Goal: Transaction & Acquisition: Obtain resource

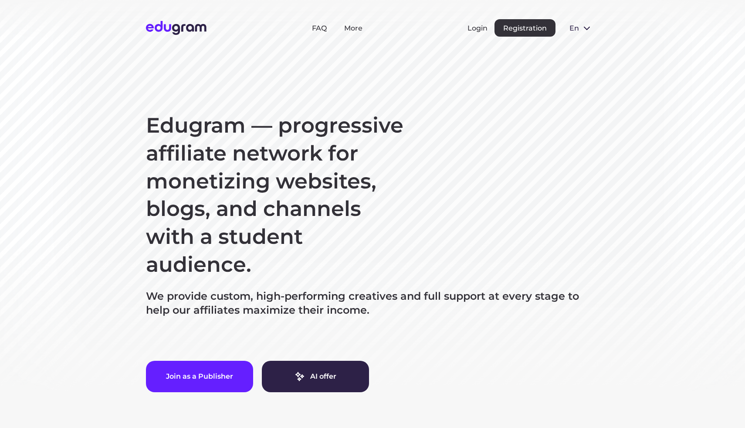
click at [479, 27] on button "Login" at bounding box center [478, 28] width 20 height 8
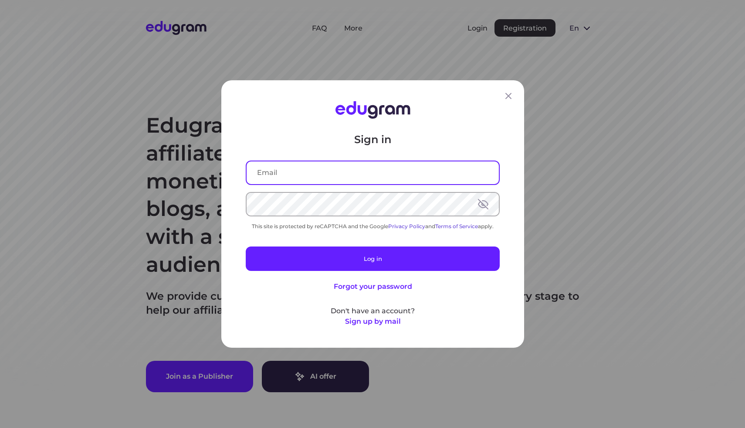
click at [323, 175] on input "text" at bounding box center [373, 172] width 252 height 23
type input "karlthompson30@gmail.com"
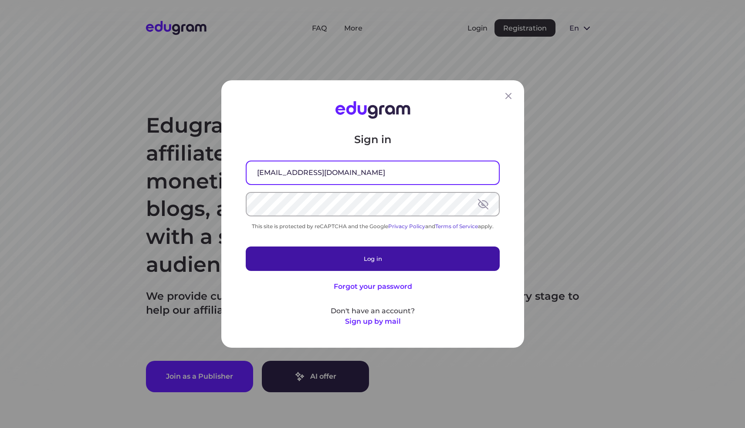
click at [373, 257] on button "Log in" at bounding box center [373, 258] width 254 height 24
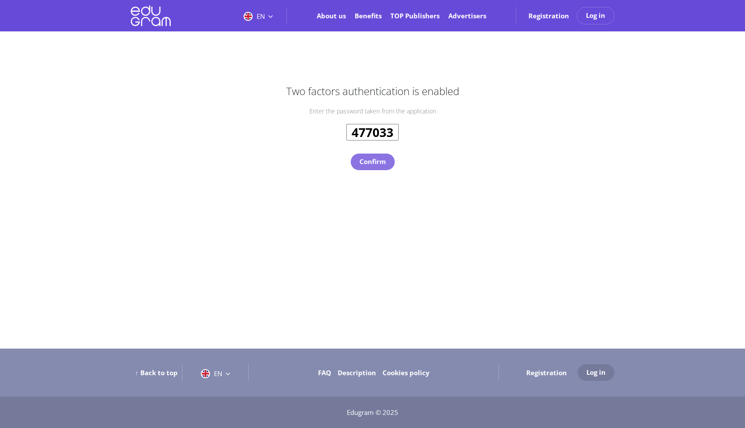
type input "477033"
click at [375, 163] on button "Confirm" at bounding box center [373, 161] width 44 height 17
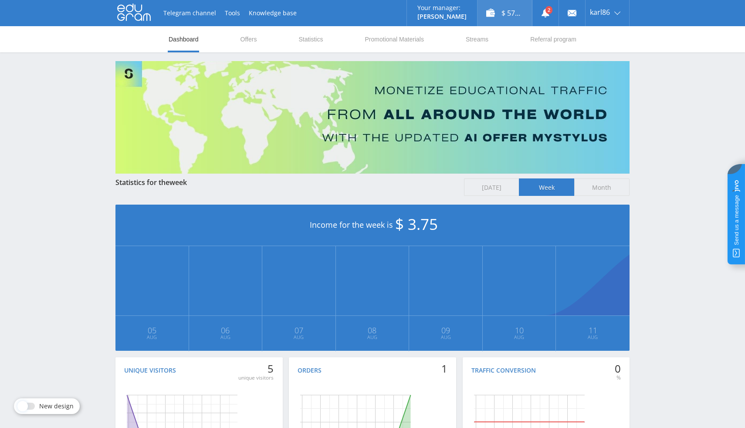
click at [509, 13] on div "$ 57.35" at bounding box center [505, 13] width 54 height 26
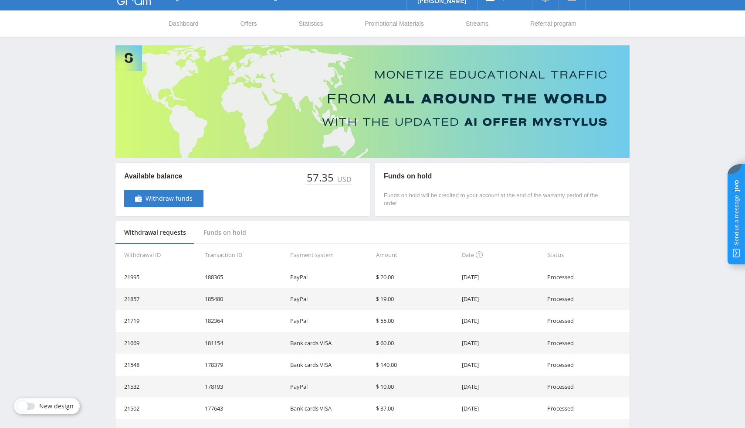
scroll to position [17, 0]
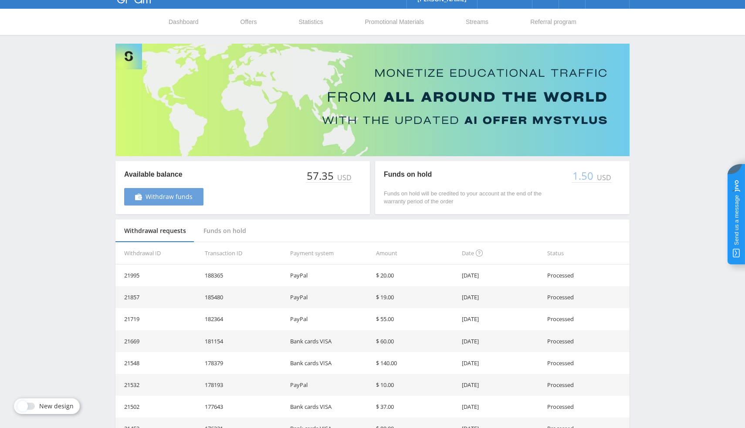
click at [173, 196] on span "Withdraw funds" at bounding box center [169, 196] width 47 height 7
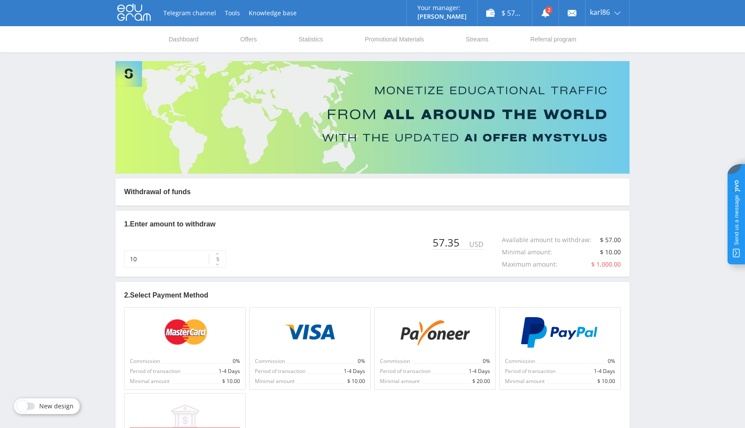
click at [672, 274] on div "Telegram channel Tools Knowledge base Your manager: [PERSON_NAME] Alex Online @…" at bounding box center [372, 263] width 745 height 527
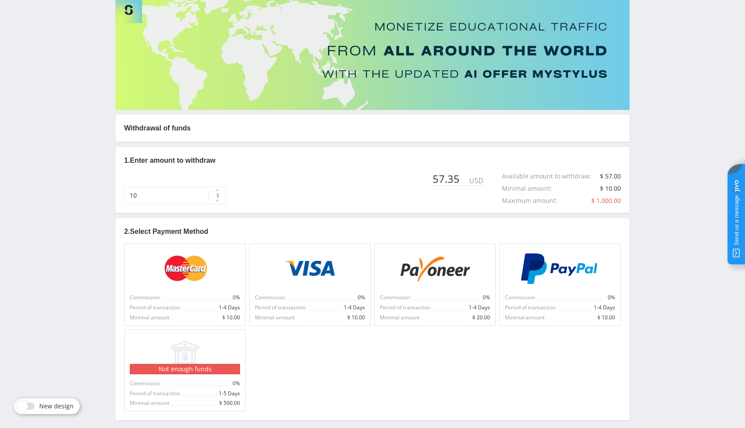
scroll to position [99, 0]
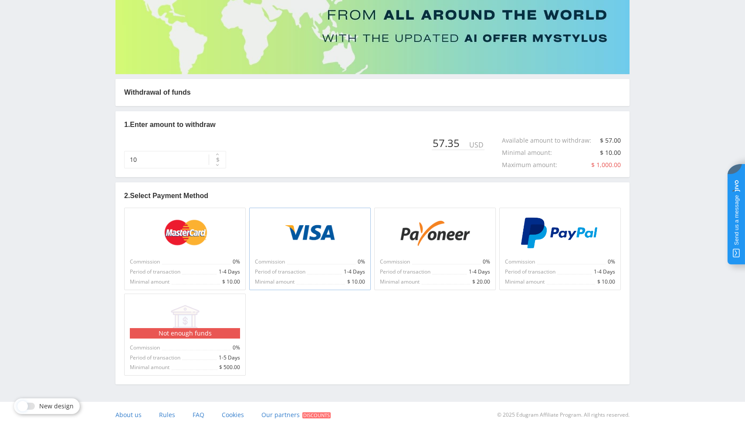
click at [326, 245] on img at bounding box center [310, 232] width 52 height 31
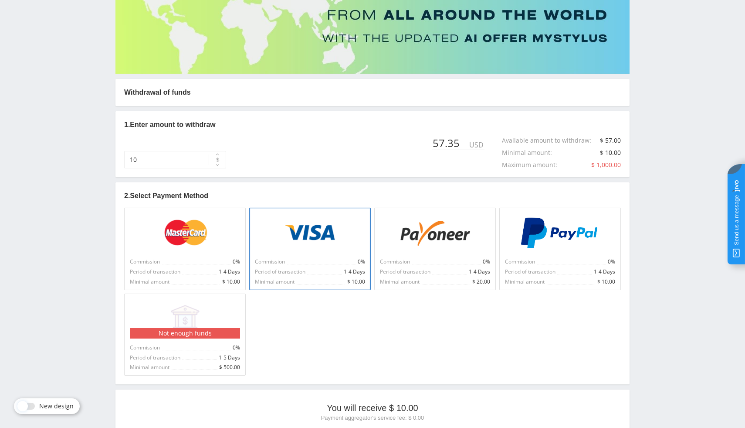
click at [673, 325] on div "Telegram channel Tools Knowledge base Your manager: [PERSON_NAME] Alex Online @…" at bounding box center [372, 252] width 745 height 702
drag, startPoint x: 164, startPoint y: 160, endPoint x: 94, endPoint y: 150, distance: 70.8
click at [94, 150] on div "Telegram channel Tools Knowledge base Your manager: [PERSON_NAME] Alex Online @…" at bounding box center [372, 252] width 745 height 702
type input "57"
click at [332, 246] on img at bounding box center [310, 232] width 52 height 31
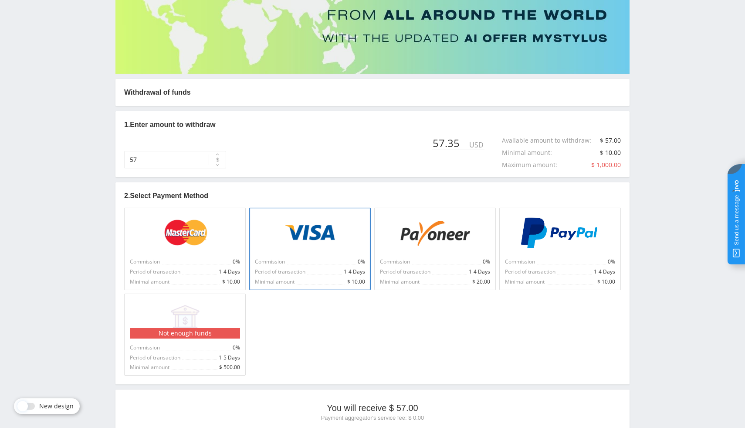
click at [677, 364] on div "Telegram channel Tools Knowledge base Your manager: [PERSON_NAME] Alex Online @…" at bounding box center [372, 252] width 745 height 702
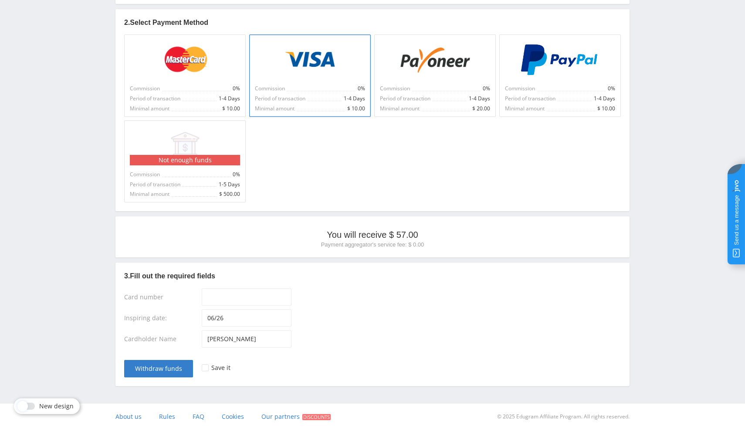
scroll to position [274, 0]
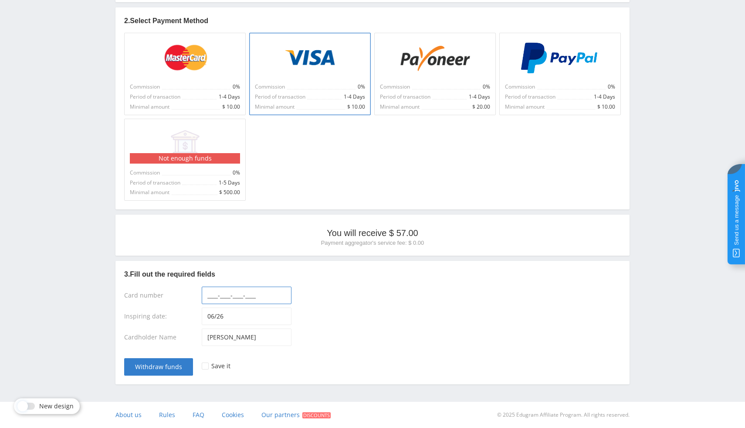
click at [234, 292] on input "____-____-____-____" at bounding box center [247, 294] width 90 height 17
type input "[CREDIT_CARD_NUMBER]"
click at [165, 365] on span "Withdraw funds" at bounding box center [158, 366] width 47 height 7
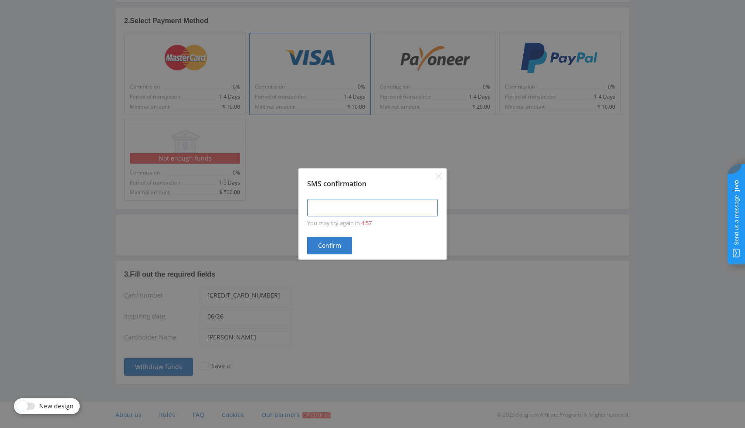
type input "____-____"
click at [315, 207] on input "____-____" at bounding box center [372, 207] width 131 height 17
type input "____-____"
click at [439, 174] on icon "Close" at bounding box center [438, 176] width 7 height 7
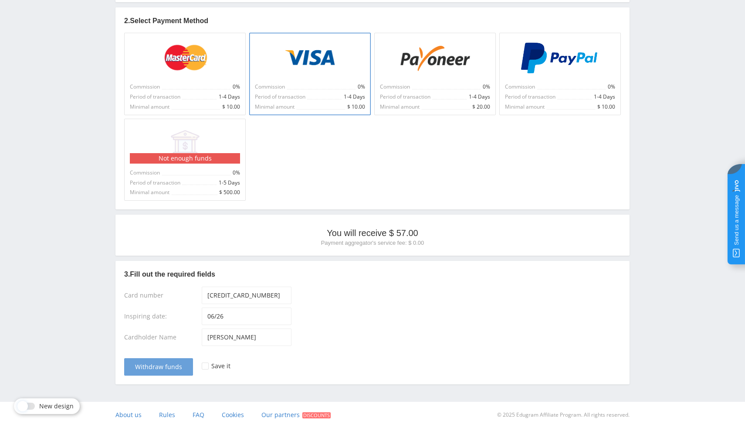
click at [167, 366] on span "Withdraw funds" at bounding box center [158, 366] width 47 height 7
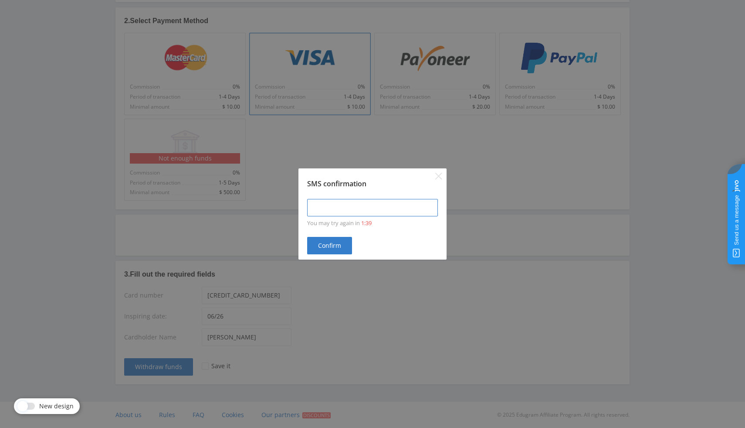
type input "____-____"
click at [320, 206] on input "____-____" at bounding box center [372, 207] width 131 height 17
click at [439, 175] on icon "Close" at bounding box center [438, 176] width 7 height 7
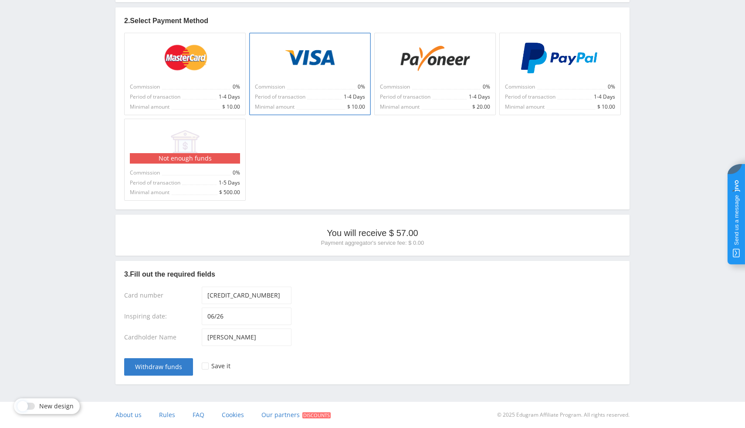
click at [318, 334] on div "[PERSON_NAME]" at bounding box center [411, 338] width 419 height 21
click at [566, 74] on div at bounding box center [560, 57] width 110 height 39
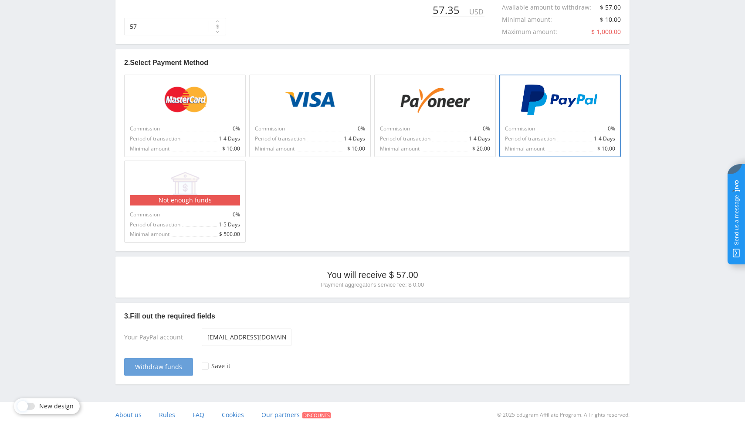
click at [162, 364] on span "Withdraw funds" at bounding box center [158, 366] width 47 height 7
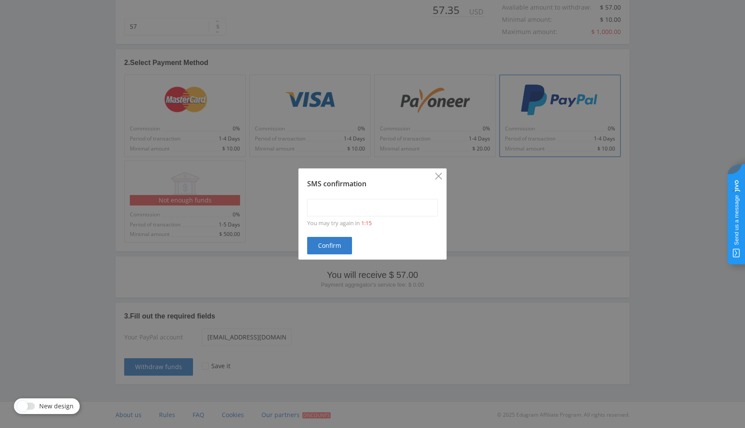
click at [440, 175] on icon "Close" at bounding box center [438, 176] width 7 height 7
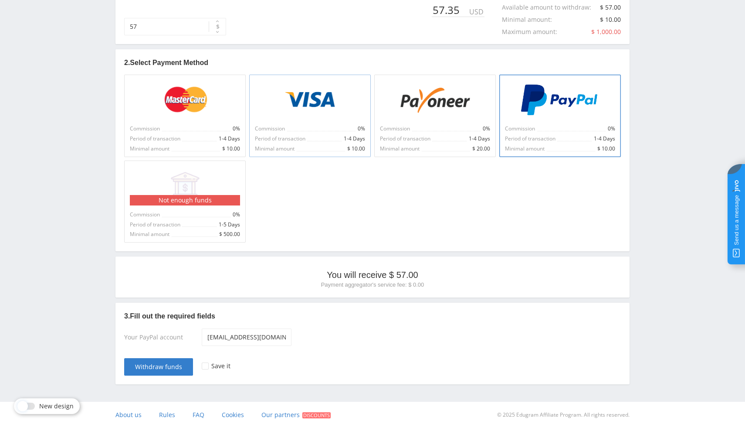
click at [322, 117] on div at bounding box center [310, 99] width 110 height 39
